Goal: Browse casually

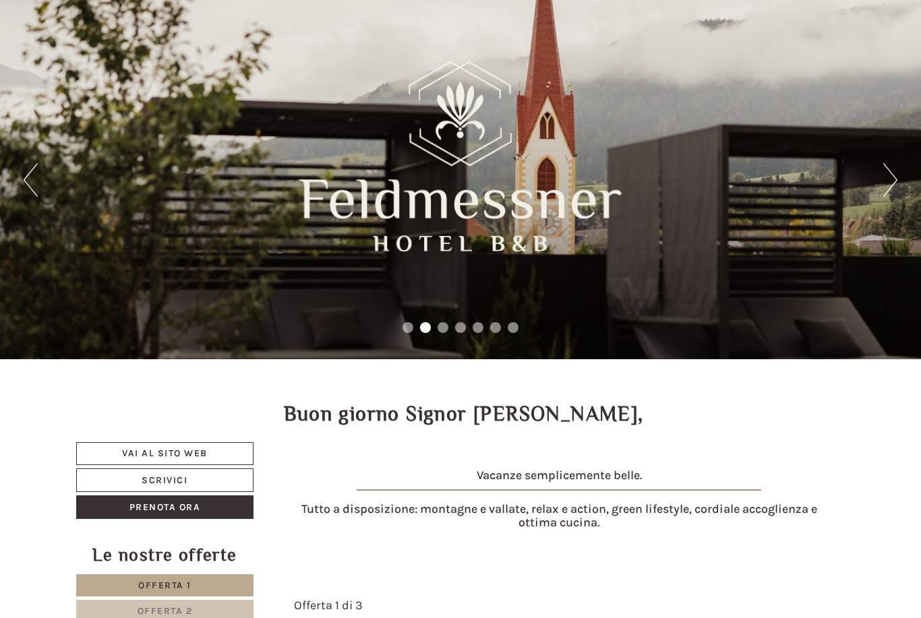
click at [893, 176] on button "Next" at bounding box center [890, 180] width 14 height 34
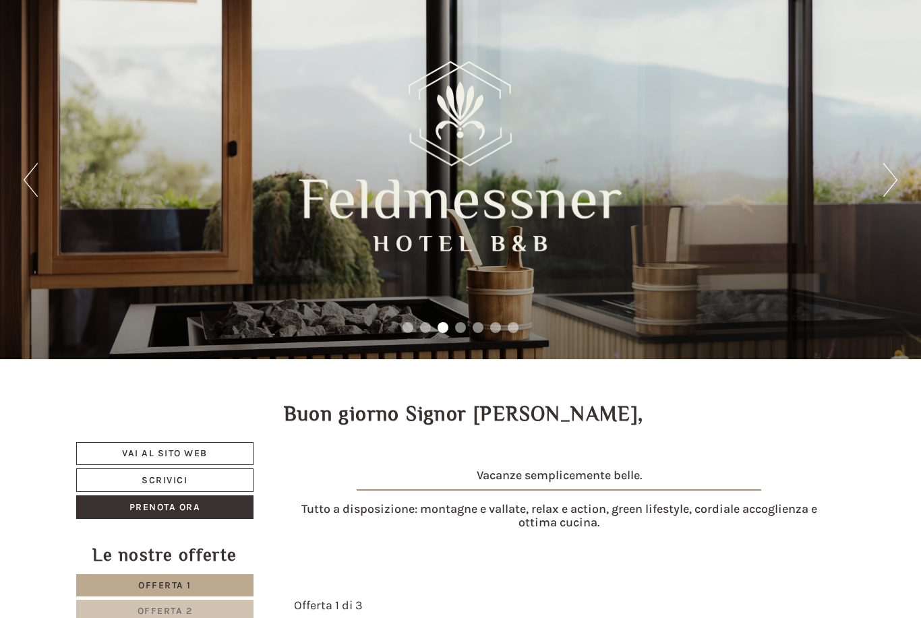
click at [889, 179] on button "Next" at bounding box center [890, 180] width 14 height 34
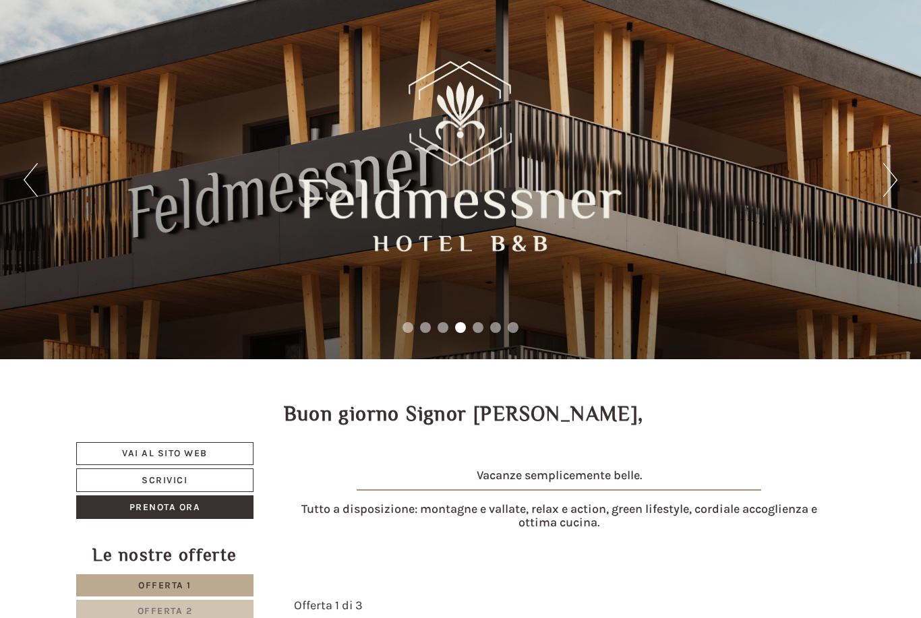
click at [893, 187] on button "Next" at bounding box center [890, 180] width 14 height 34
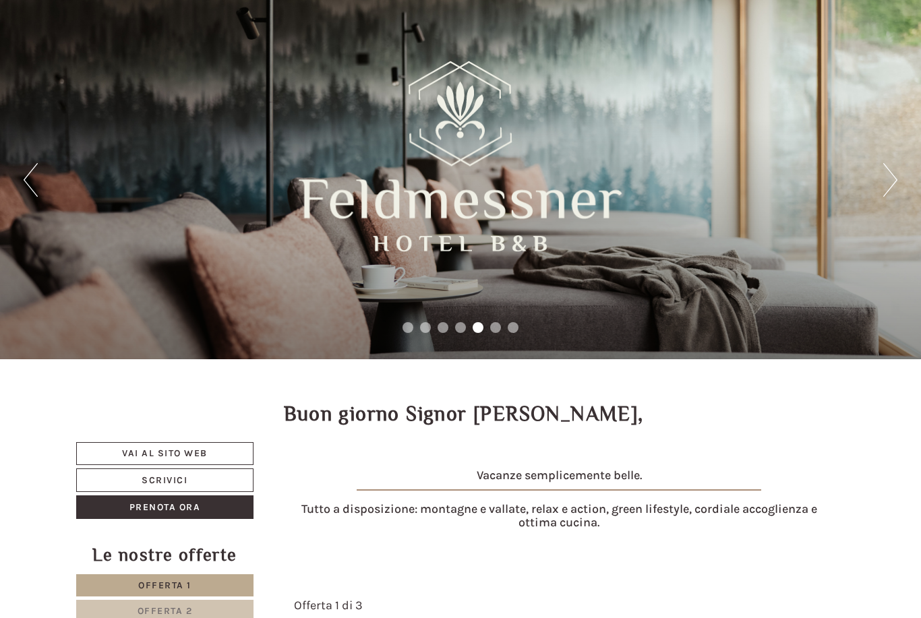
click at [897, 181] on button "Next" at bounding box center [890, 180] width 14 height 34
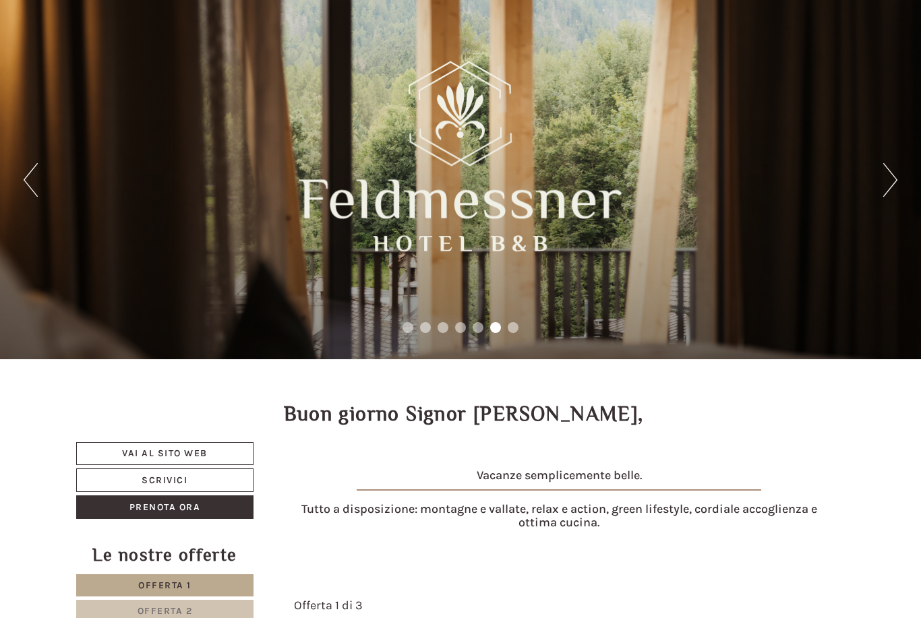
click at [896, 182] on button "Next" at bounding box center [890, 180] width 14 height 34
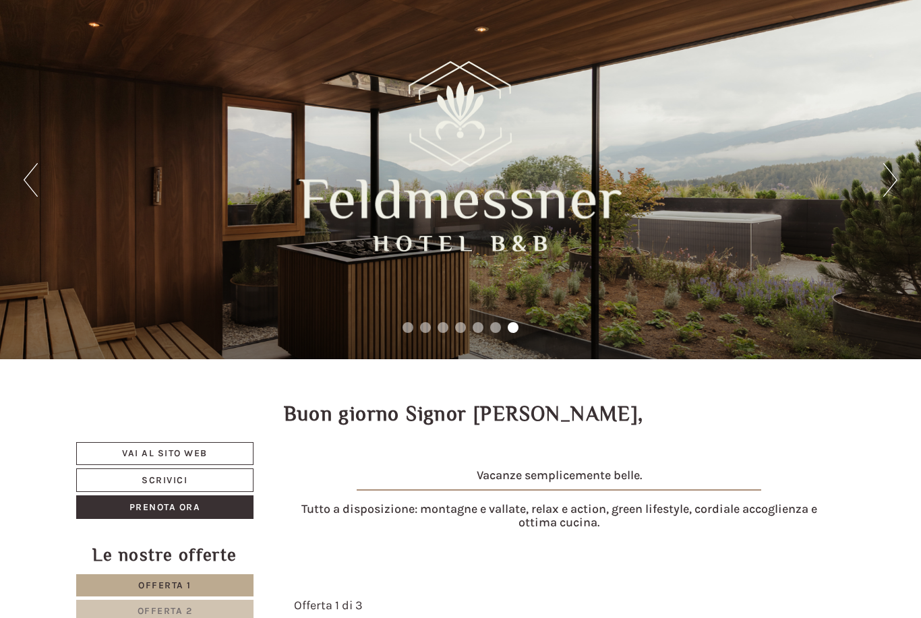
click at [889, 191] on button "Next" at bounding box center [890, 180] width 14 height 34
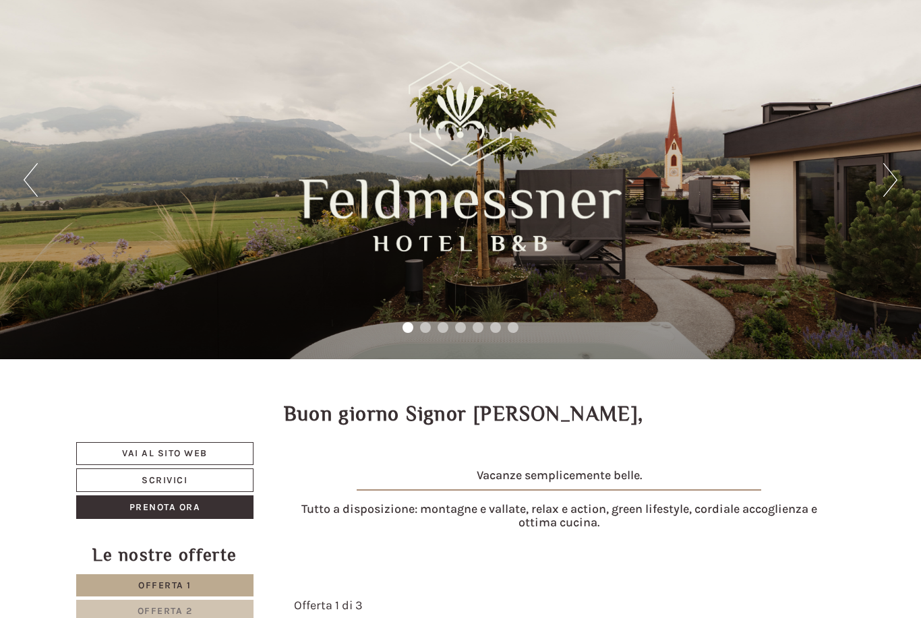
click at [891, 185] on button "Next" at bounding box center [890, 180] width 14 height 34
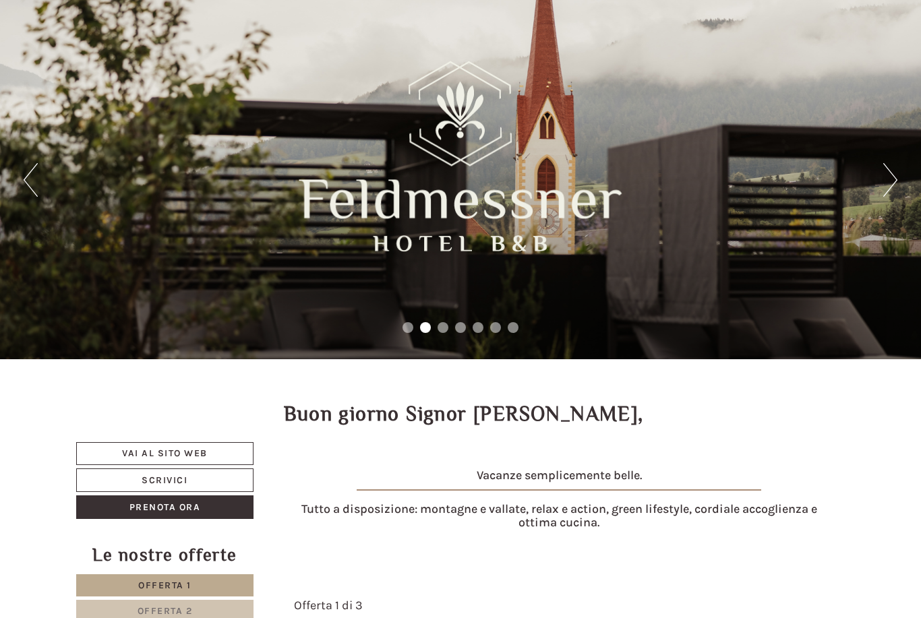
click at [886, 187] on button "Next" at bounding box center [890, 180] width 14 height 34
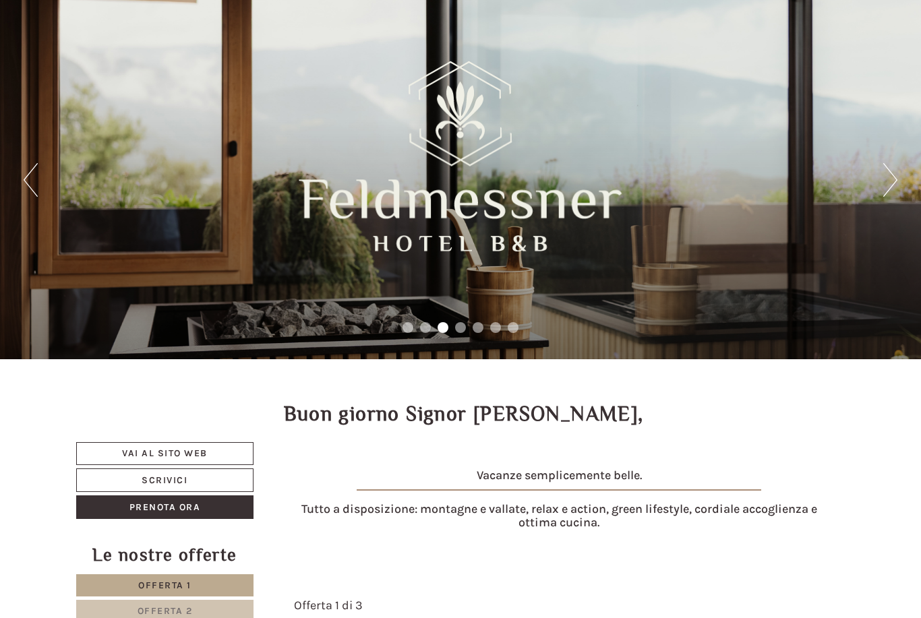
click at [893, 191] on button "Next" at bounding box center [890, 180] width 14 height 34
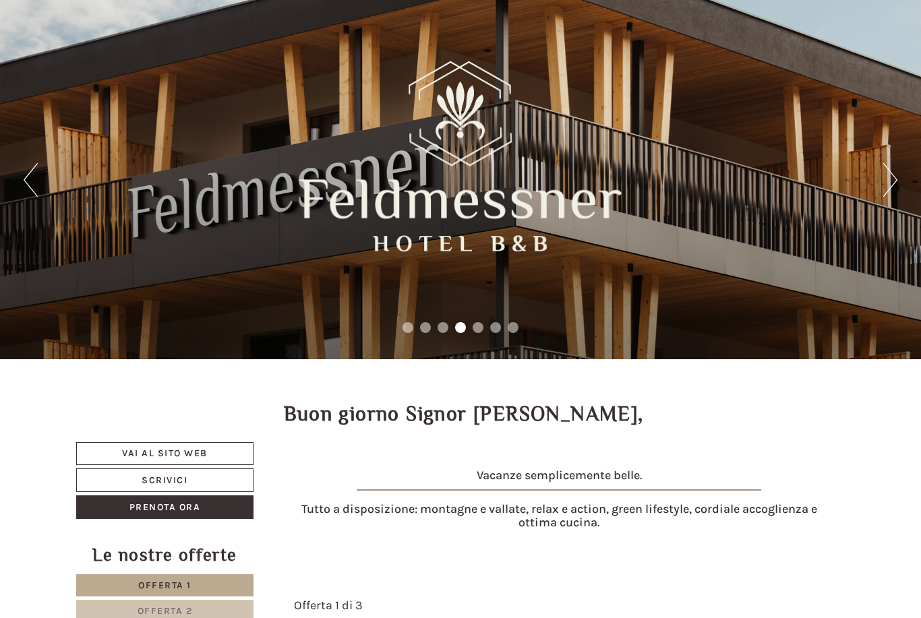
click at [890, 180] on button "Next" at bounding box center [890, 180] width 14 height 34
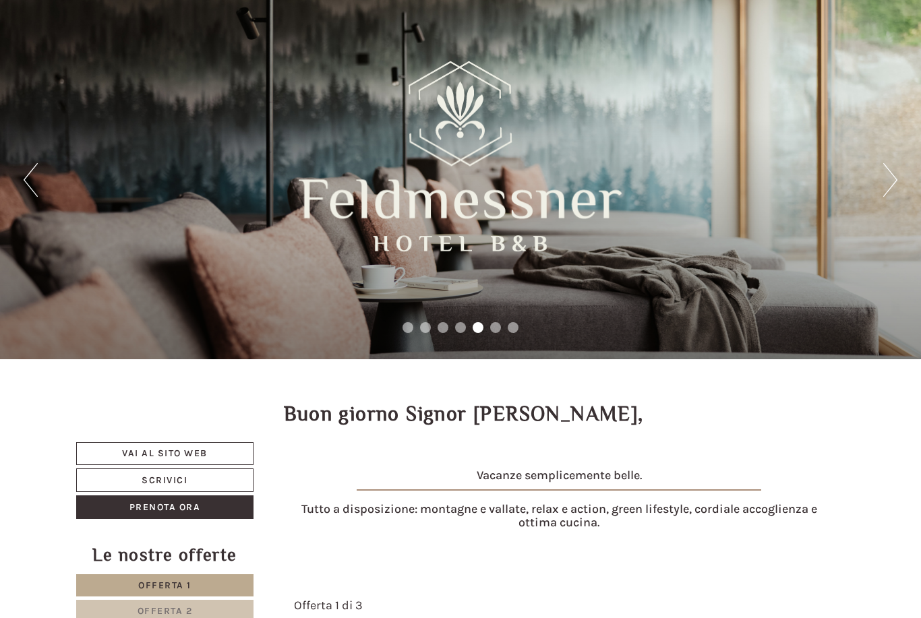
click at [887, 185] on button "Next" at bounding box center [890, 180] width 14 height 34
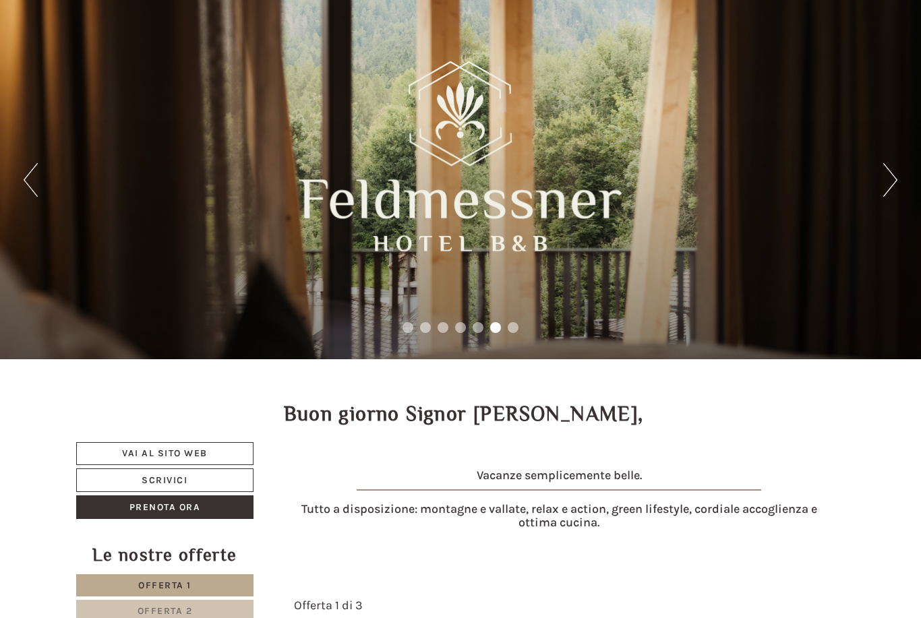
click at [885, 169] on button "Next" at bounding box center [890, 180] width 14 height 34
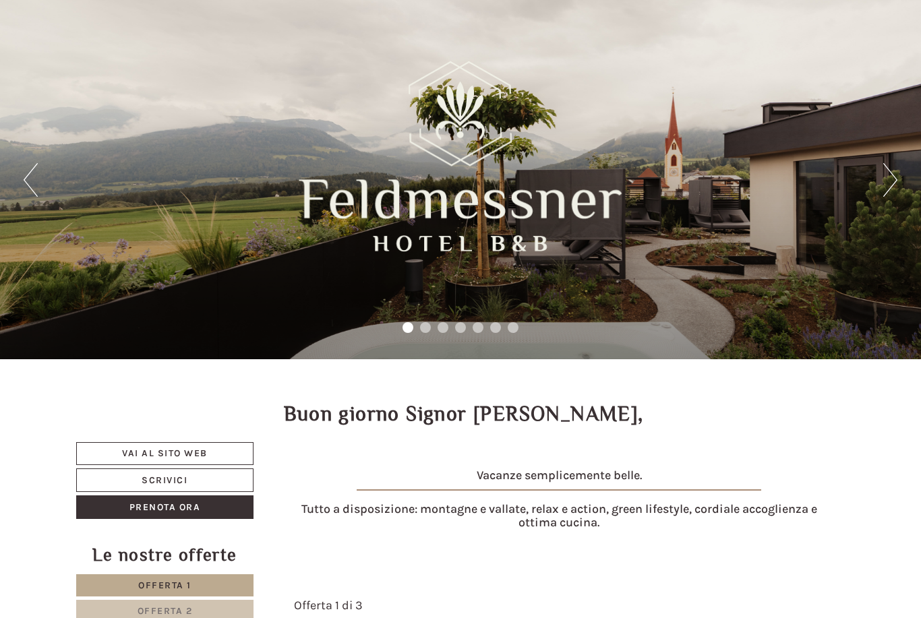
click at [893, 184] on button "Next" at bounding box center [890, 180] width 14 height 34
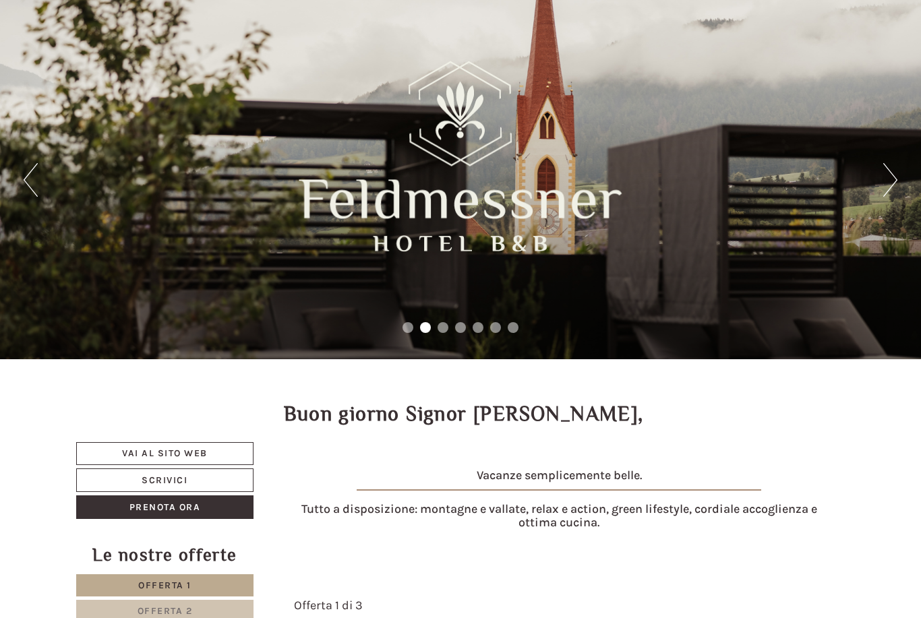
click at [888, 182] on button "Next" at bounding box center [890, 180] width 14 height 34
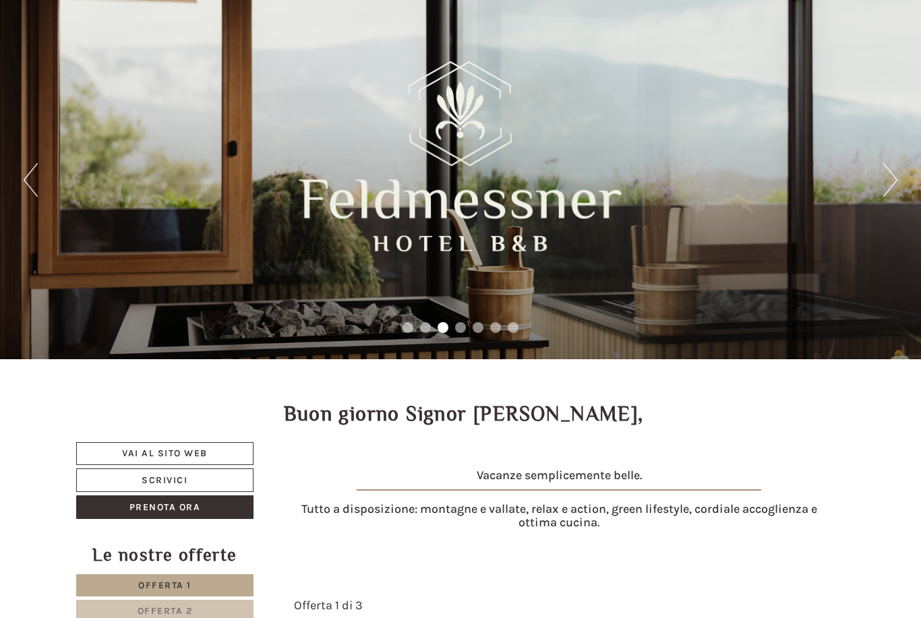
click at [886, 177] on button "Next" at bounding box center [890, 180] width 14 height 34
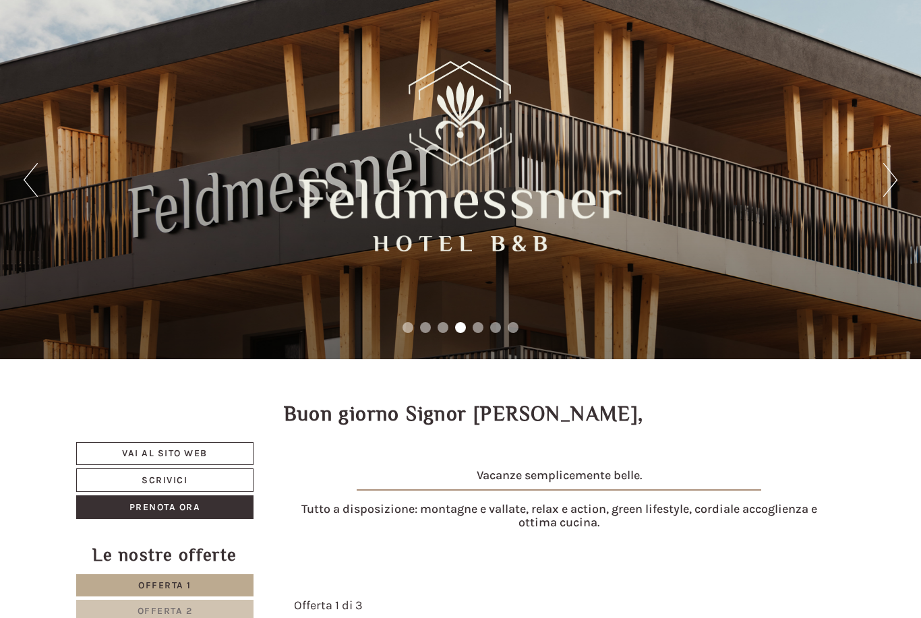
click at [895, 189] on button "Next" at bounding box center [890, 180] width 14 height 34
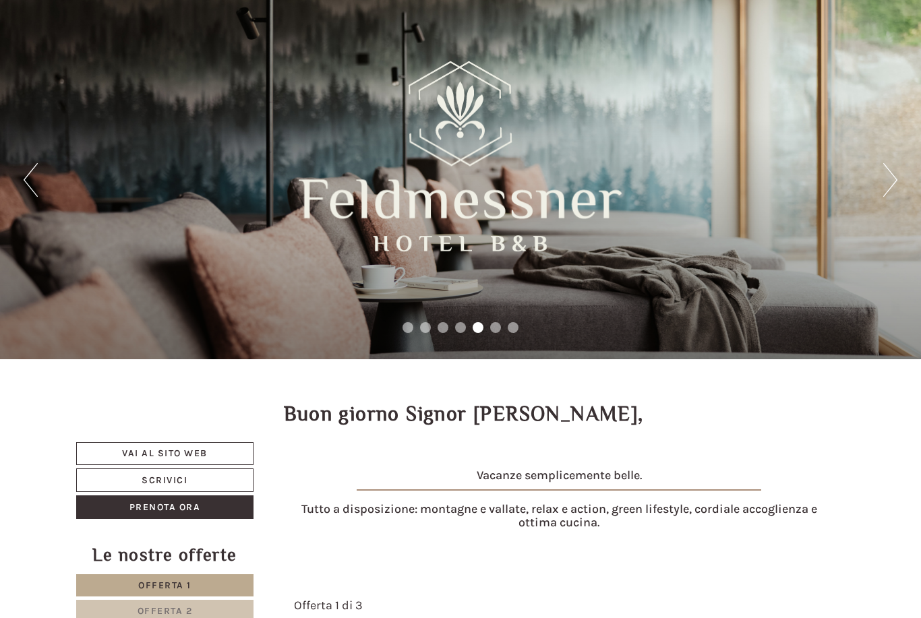
click at [889, 195] on button "Next" at bounding box center [890, 180] width 14 height 34
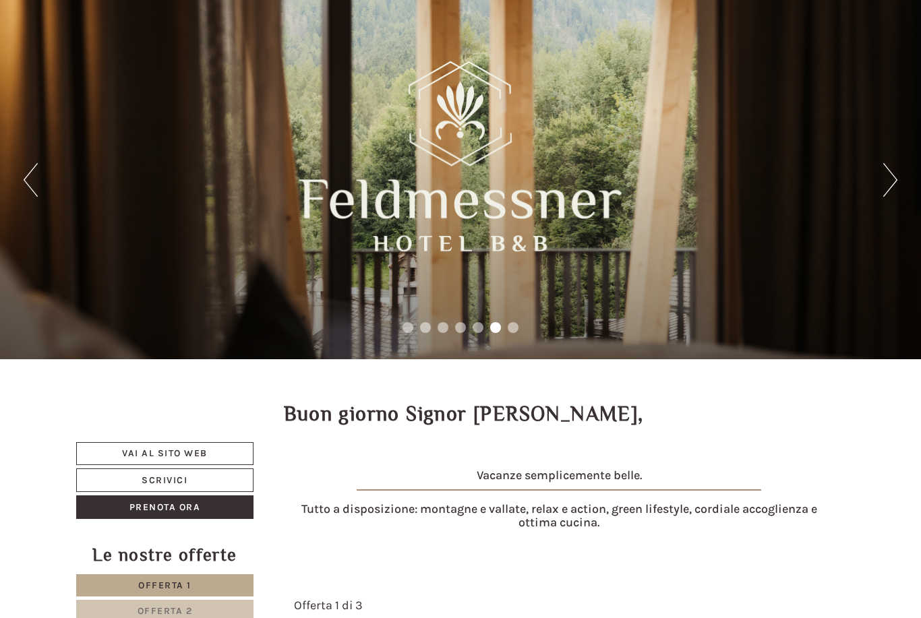
click at [885, 175] on button "Next" at bounding box center [890, 180] width 14 height 34
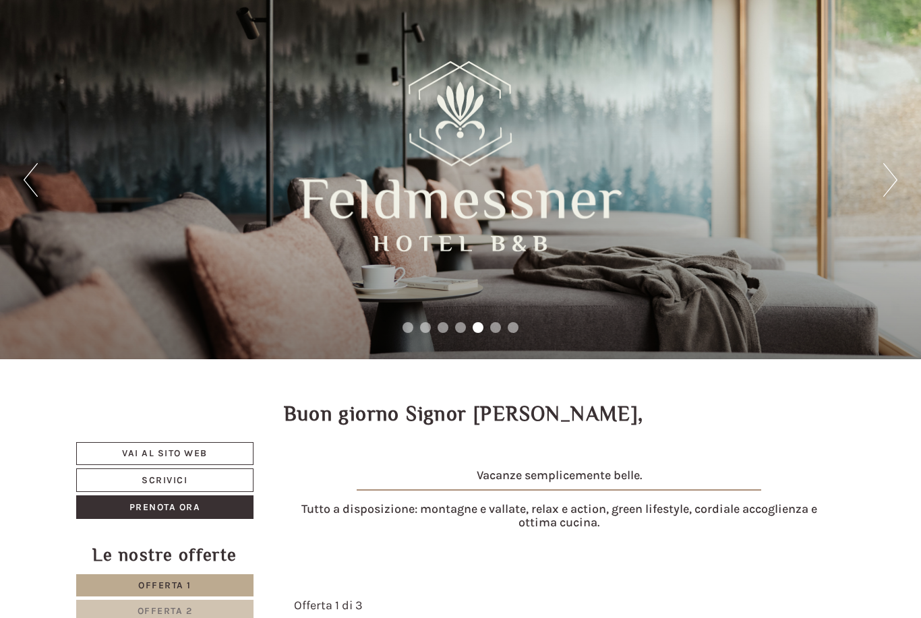
click at [860, 200] on div "Previous Next 1 2 3 4 5 6 7" at bounding box center [460, 179] width 921 height 359
